Goal: Task Accomplishment & Management: Manage account settings

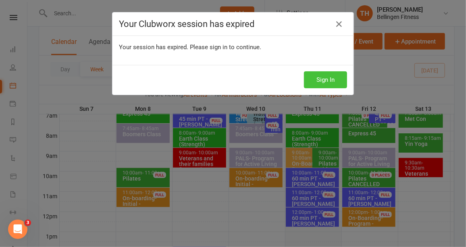
scroll to position [194, 0]
click at [324, 75] on button "Sign In" at bounding box center [325, 79] width 43 height 17
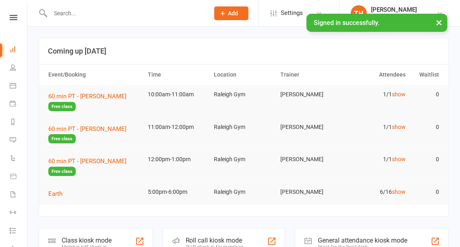
click at [65, 10] on input "text" at bounding box center [126, 13] width 156 height 11
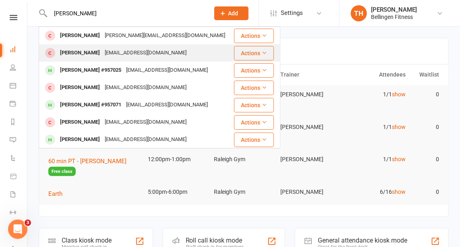
type input "melanie"
click at [98, 53] on div "Melanie Valentine" at bounding box center [80, 53] width 45 height 12
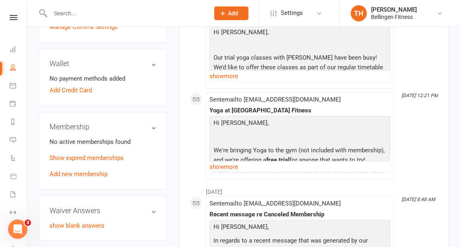
scroll to position [222, 0]
click at [87, 177] on link "Add new membership" at bounding box center [79, 173] width 58 height 7
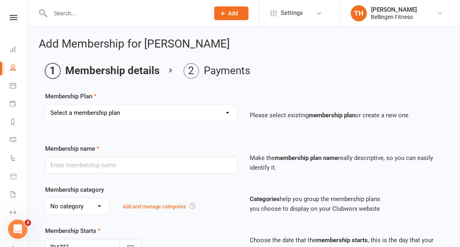
click at [205, 112] on select "Select a membership plan Create new Membership Plan Gym membership WITH classes…" at bounding box center [142, 113] width 192 height 16
select select "9"
click at [46, 105] on select "Select a membership plan Create new Membership Plan Gym membership WITH classes…" at bounding box center [142, 113] width 192 height 16
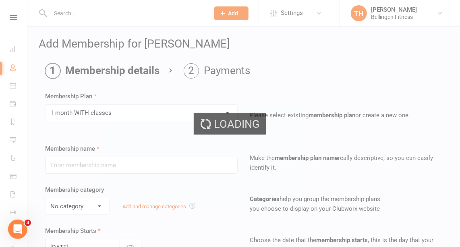
type input "1 month WITH classes"
select select "1"
type input "1"
select select "2"
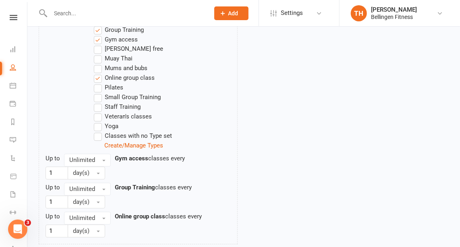
scroll to position [556, 0]
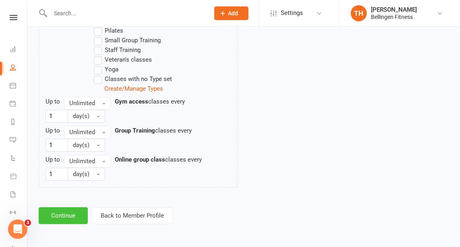
click at [73, 212] on button "Continue" at bounding box center [63, 215] width 49 height 17
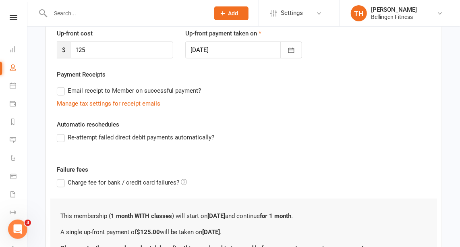
scroll to position [190, 0]
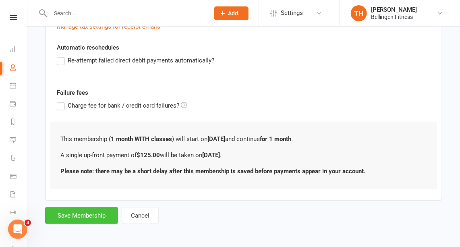
click at [73, 212] on button "Save Membership" at bounding box center [81, 215] width 73 height 17
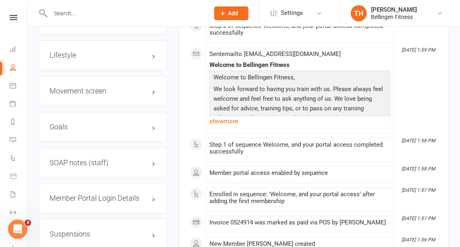
scroll to position [828, 0]
click at [139, 200] on h3 "Member Portal Login Details" at bounding box center [103, 198] width 107 height 8
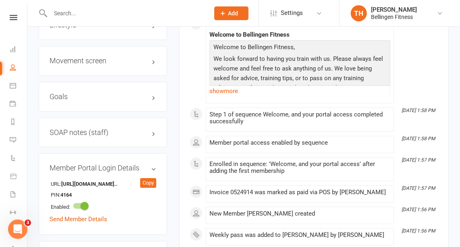
scroll to position [858, 0]
click at [98, 220] on link "Send Member Details" at bounding box center [79, 219] width 58 height 7
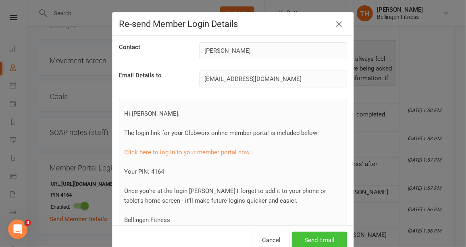
click at [327, 238] on button "Send Email" at bounding box center [319, 240] width 55 height 17
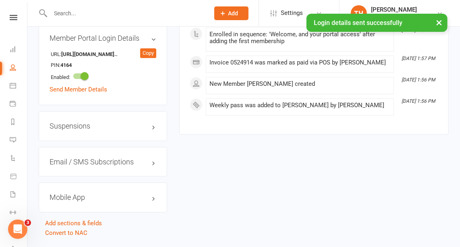
scroll to position [1012, 0]
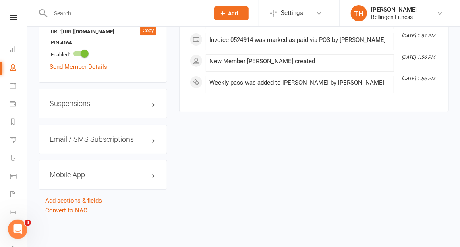
click at [75, 174] on h3 "Mobile App" at bounding box center [103, 175] width 107 height 8
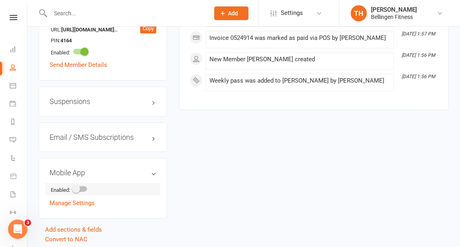
click at [79, 189] on span at bounding box center [76, 189] width 8 height 8
click at [73, 188] on input "checkbox" at bounding box center [73, 188] width 0 height 0
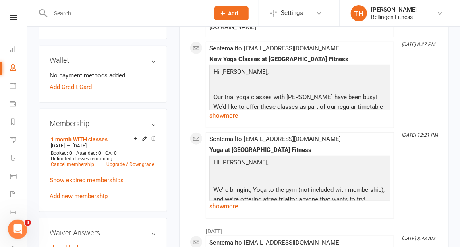
scroll to position [223, 0]
click at [79, 90] on link "Add Credit Card" at bounding box center [71, 88] width 42 height 10
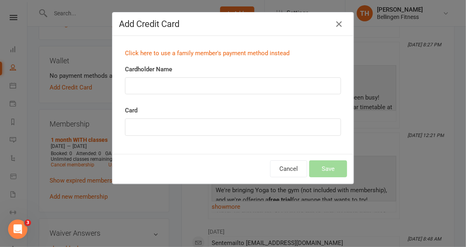
click at [154, 75] on div "Cardholder Name" at bounding box center [233, 79] width 216 height 30
click at [155, 79] on input "Cardholder Name" at bounding box center [233, 85] width 216 height 17
type input "Melanie Valentine"
click at [333, 173] on button "Save" at bounding box center [328, 168] width 38 height 17
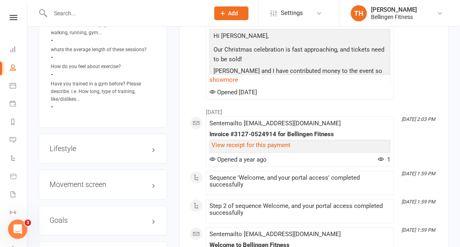
scroll to position [745, 0]
